Goal: Task Accomplishment & Management: Manage account settings

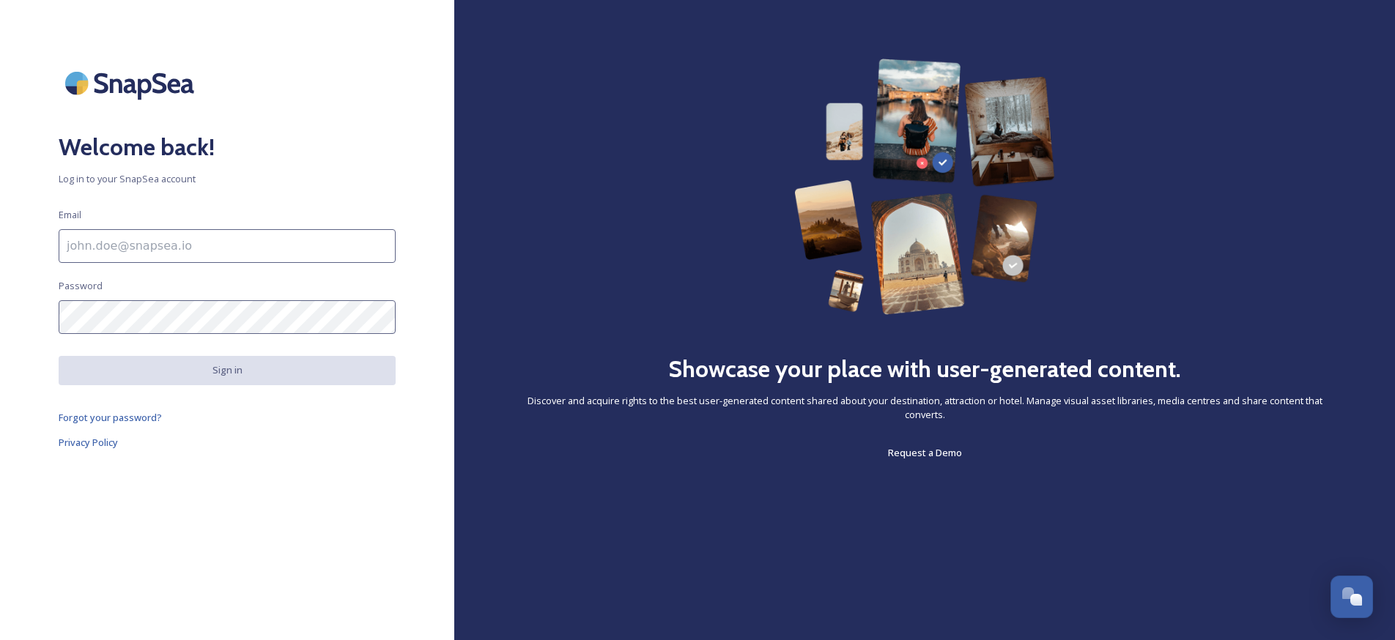
click at [256, 270] on div "Welcome back! Log in to your SnapSea account Email Password Sign in Forgot your…" at bounding box center [227, 320] width 454 height 523
click at [207, 251] on input "To enrich screen reader interactions, please activate Accessibility in Grammarl…" at bounding box center [227, 246] width 337 height 34
paste input "[EMAIL_ADDRESS][DOMAIN_NAME] Password: [SECURITY_DATA]"
drag, startPoint x: 188, startPoint y: 245, endPoint x: 387, endPoint y: 234, distance: 199.6
click at [387, 234] on html "Welcome back! Log in to your SnapSea account Email [EMAIL_ADDRESS][DOMAIN_NAME]…" at bounding box center [697, 320] width 1395 height 640
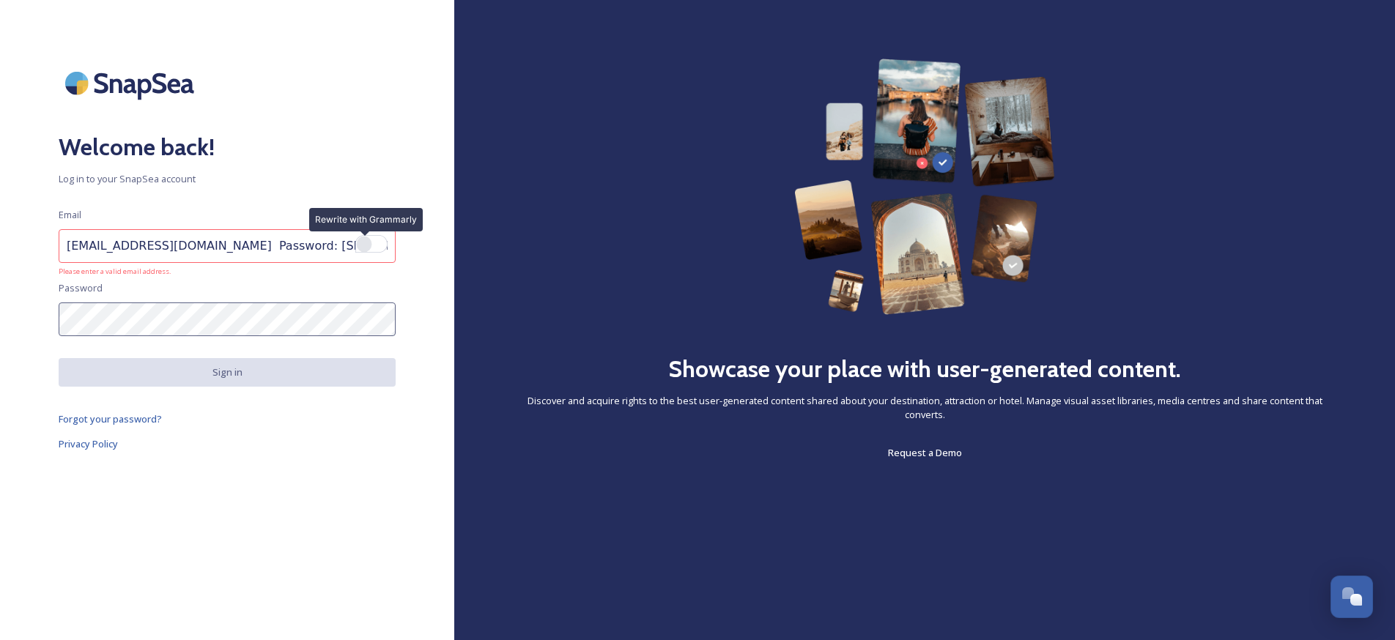
drag, startPoint x: 242, startPoint y: 246, endPoint x: 368, endPoint y: 247, distance: 126.0
click at [368, 247] on html "Welcome back! Log in to your SnapSea account Email [EMAIL_ADDRESS][DOMAIN_NAME]…" at bounding box center [697, 320] width 1395 height 640
type input "[EMAIL_ADDRESS][DOMAIN_NAME]"
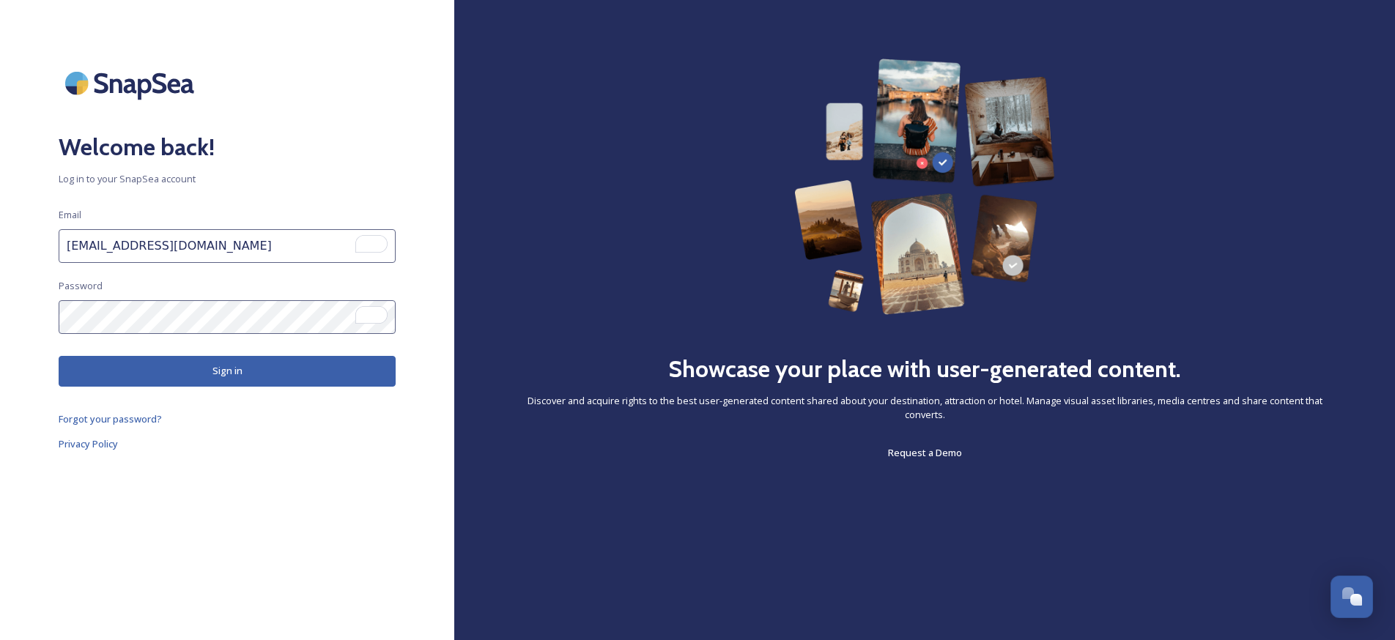
click at [330, 368] on button "Sign in" at bounding box center [227, 371] width 337 height 30
